Goal: Information Seeking & Learning: Check status

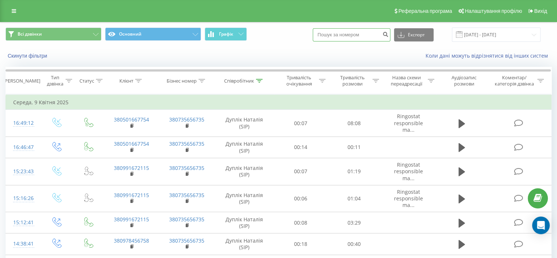
click at [366, 35] on input at bounding box center [352, 34] width 78 height 13
paste input "098 076 3039"
type input "098 076 3039"
click at [389, 33] on icon "submit" at bounding box center [386, 33] width 6 height 4
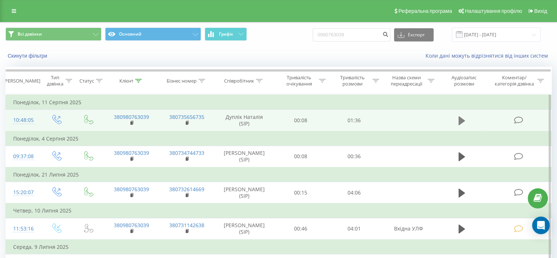
click at [459, 118] on icon at bounding box center [462, 120] width 7 height 9
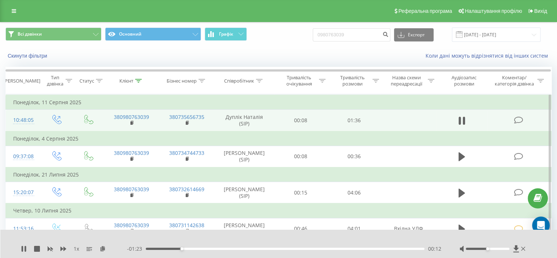
click at [201, 249] on div "00:12" at bounding box center [285, 248] width 279 height 2
click at [261, 249] on div "00:39" at bounding box center [285, 248] width 279 height 2
click at [309, 249] on div "00:43" at bounding box center [285, 248] width 279 height 2
